Goal: Check status: Check status

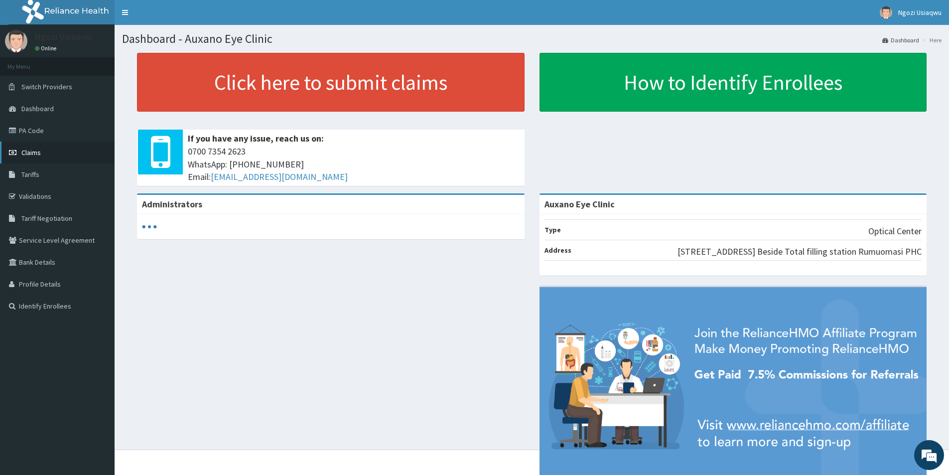
click at [41, 153] on link "Claims" at bounding box center [57, 152] width 115 height 22
click at [35, 152] on span "Claims" at bounding box center [30, 152] width 19 height 9
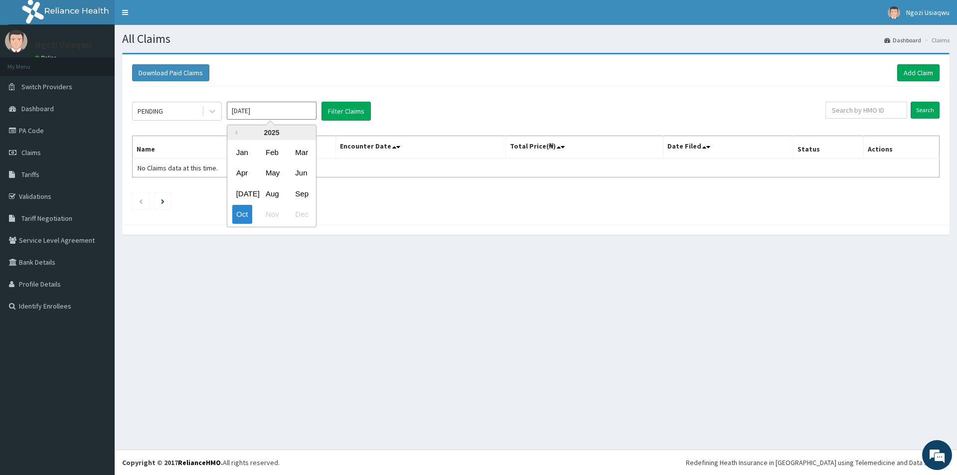
click at [291, 102] on input "[DATE]" at bounding box center [272, 111] width 90 height 18
click at [273, 159] on div "Feb" at bounding box center [272, 152] width 20 height 18
type input "Feb 2025"
click at [365, 100] on div "PENDING Feb 2025 Filter Claims Search Name Encounter Date Total Price(₦) Date F…" at bounding box center [535, 153] width 817 height 133
click at [358, 107] on button "Filter Claims" at bounding box center [345, 111] width 49 height 19
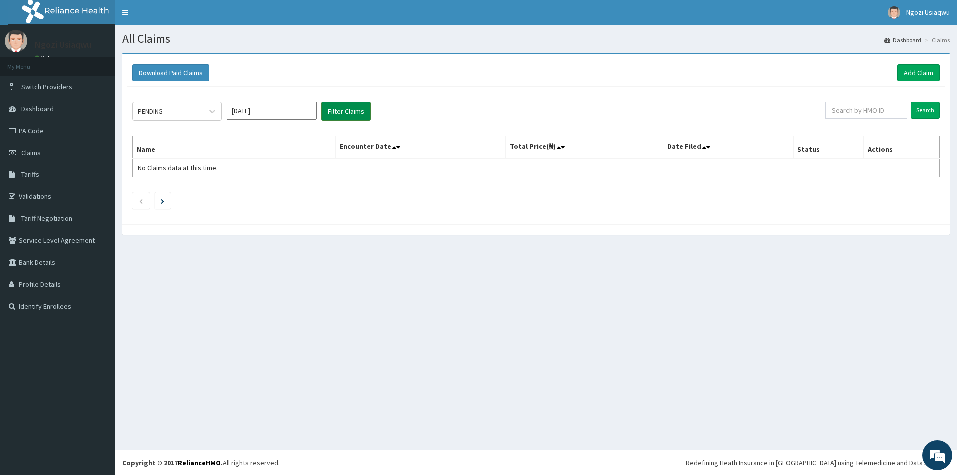
click at [343, 114] on button "Filter Claims" at bounding box center [345, 111] width 49 height 19
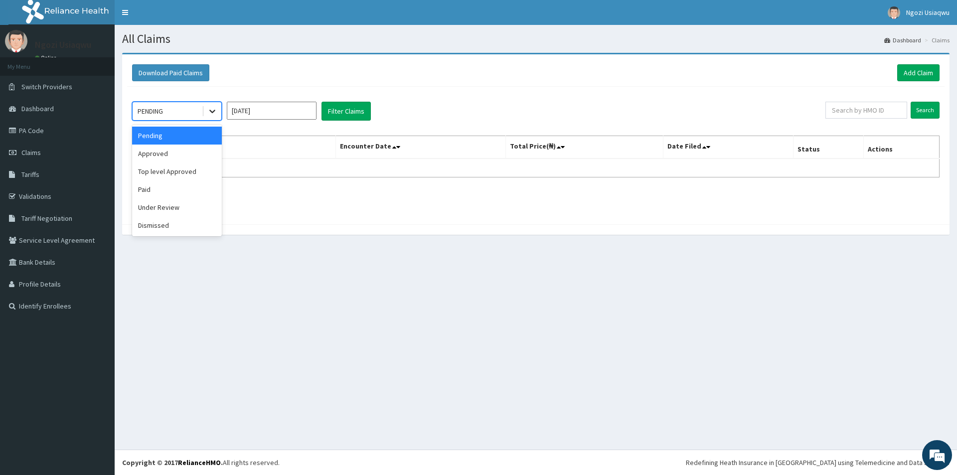
click at [216, 109] on icon at bounding box center [212, 111] width 10 height 10
click at [186, 199] on div "Under Review" at bounding box center [177, 207] width 90 height 18
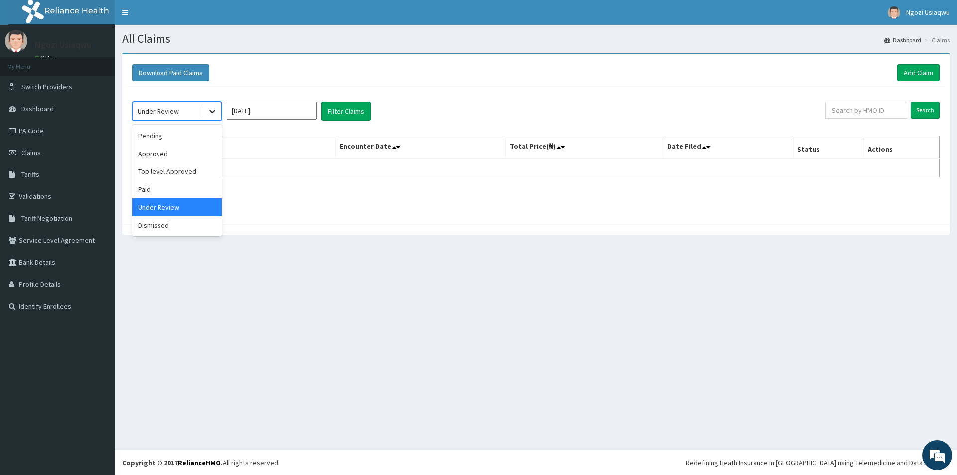
click at [208, 103] on div at bounding box center [212, 111] width 18 height 18
click at [167, 194] on div "Paid" at bounding box center [177, 189] width 90 height 18
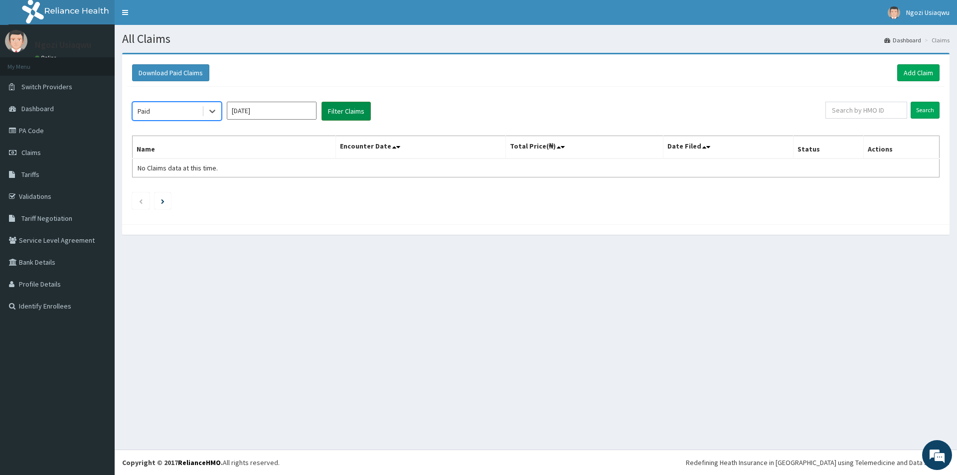
click at [359, 118] on button "Filter Claims" at bounding box center [345, 111] width 49 height 19
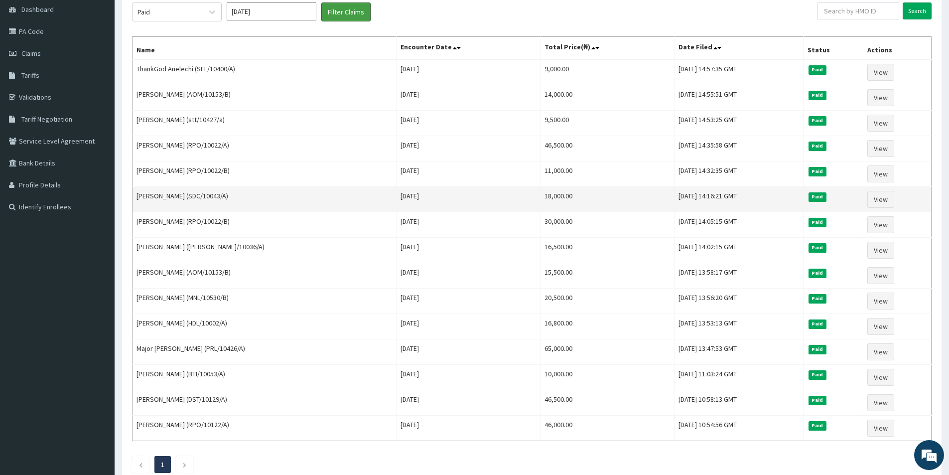
scroll to position [100, 0]
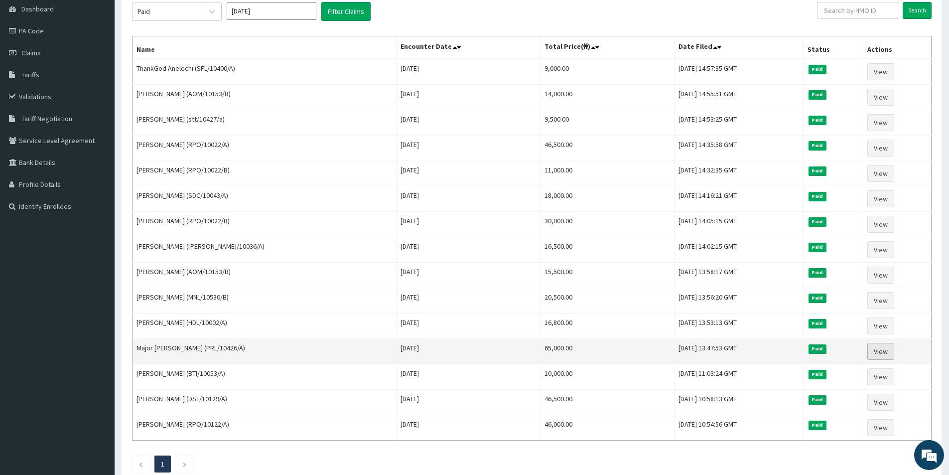
click at [881, 348] on link "View" at bounding box center [880, 351] width 27 height 17
